Goal: Find specific page/section: Find specific page/section

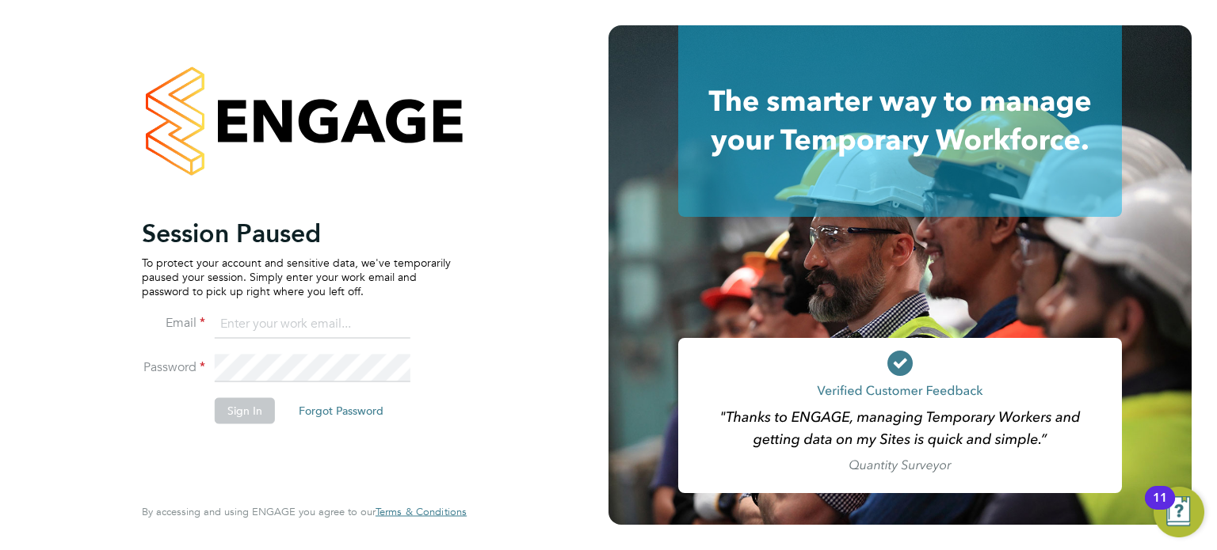
type input "[PERSON_NAME][DOMAIN_NAME][EMAIL_ADDRESS][DOMAIN_NAME]"
click at [253, 415] on button "Sign In" at bounding box center [245, 410] width 60 height 25
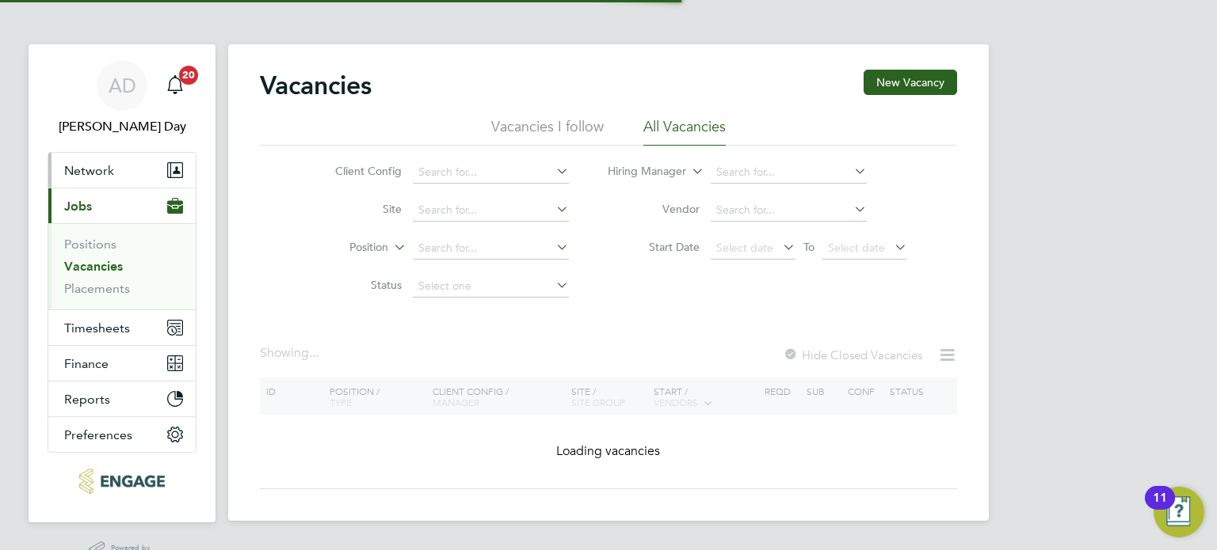
click at [111, 174] on span "Network" at bounding box center [89, 170] width 50 height 15
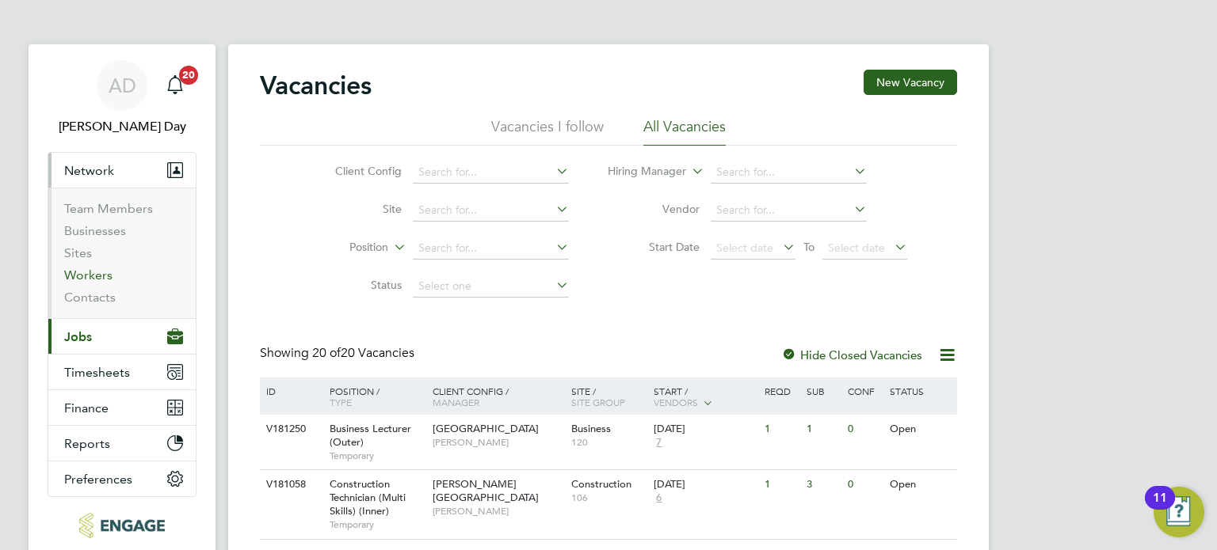
click at [99, 277] on link "Workers" at bounding box center [88, 275] width 48 height 15
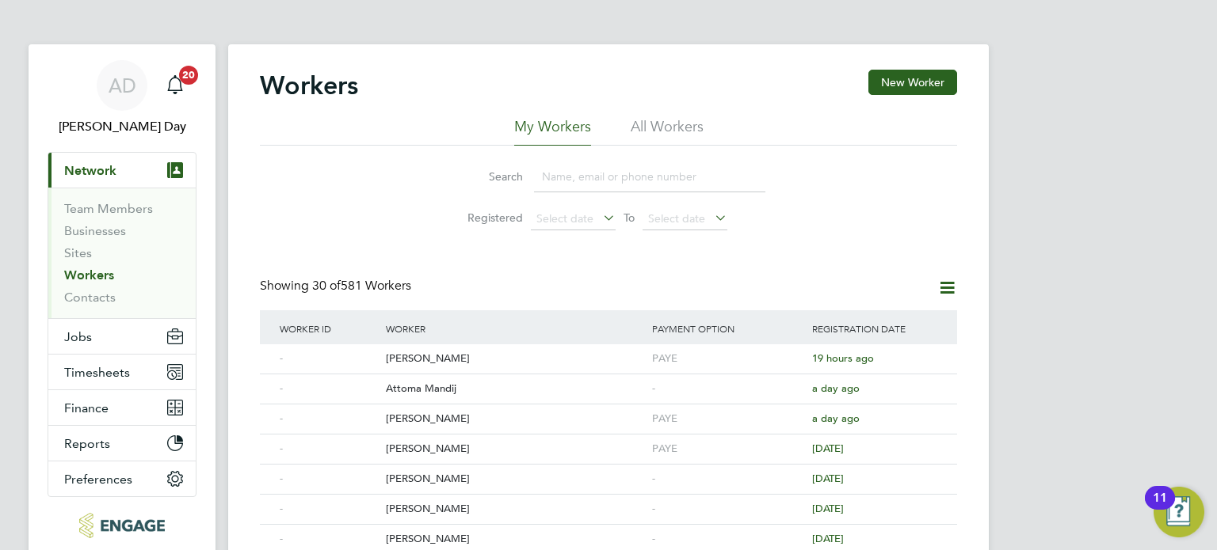
click at [567, 173] on input at bounding box center [649, 177] width 231 height 31
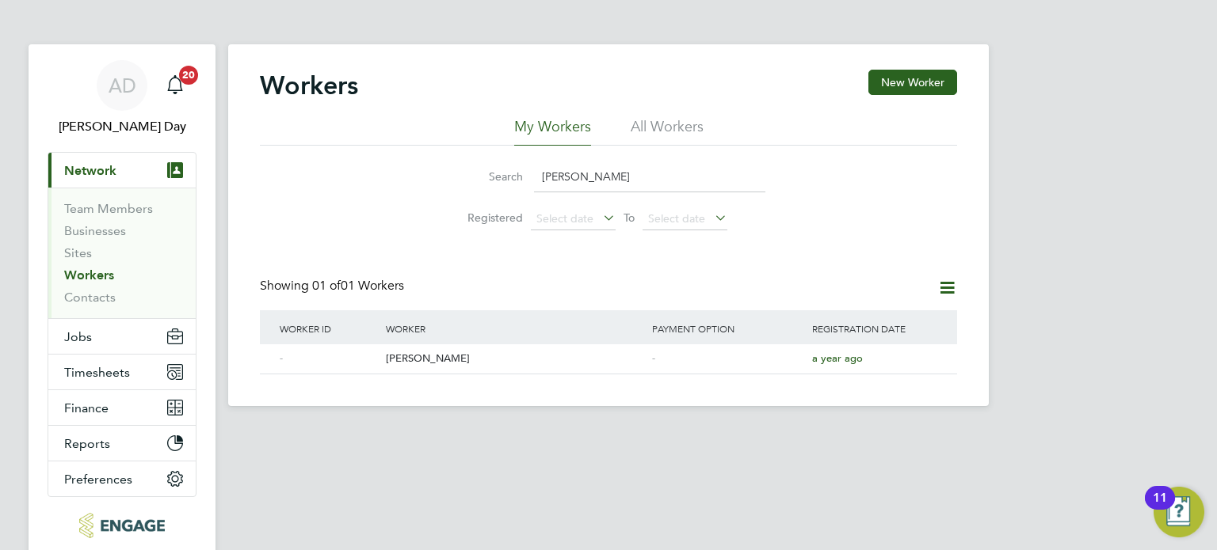
type input "ana"
